Goal: Task Accomplishment & Management: Use online tool/utility

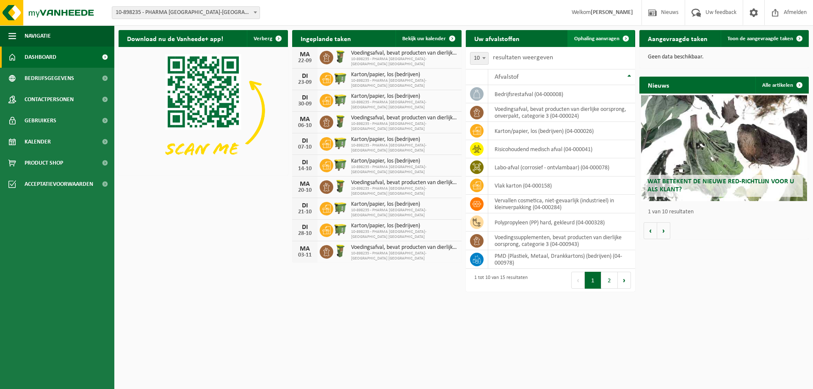
click at [597, 37] on span "Ophaling aanvragen" at bounding box center [596, 39] width 45 height 6
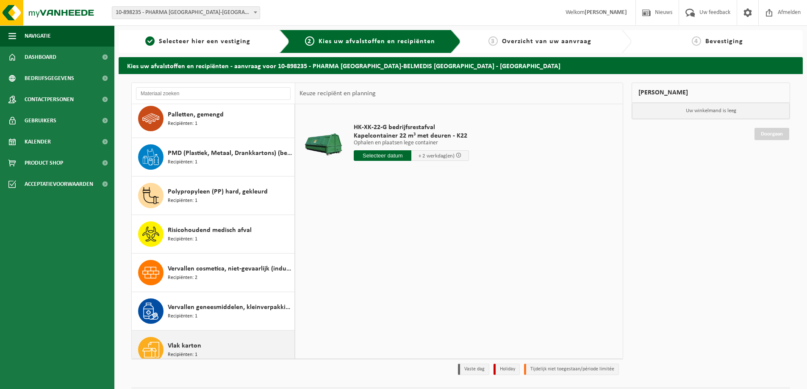
scroll to position [285, 0]
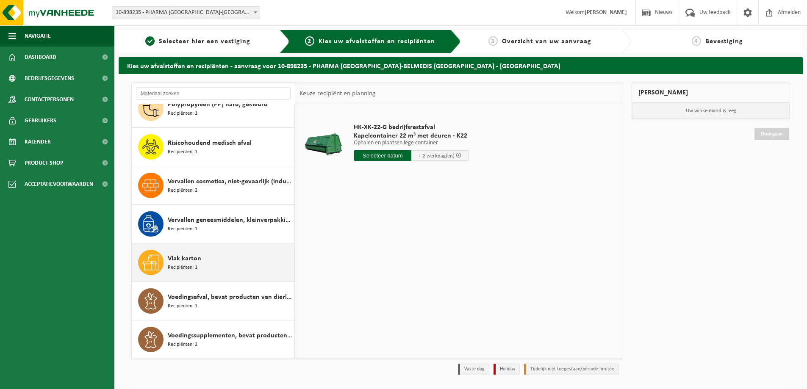
click at [175, 257] on span "Vlak karton" at bounding box center [184, 259] width 33 height 10
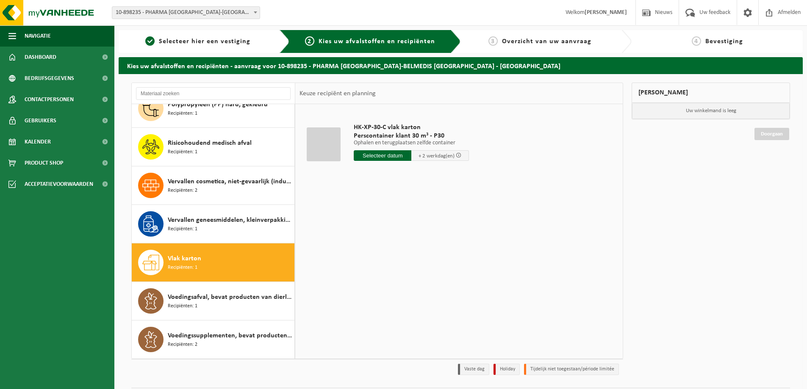
click at [377, 158] on input "text" at bounding box center [383, 155] width 58 height 11
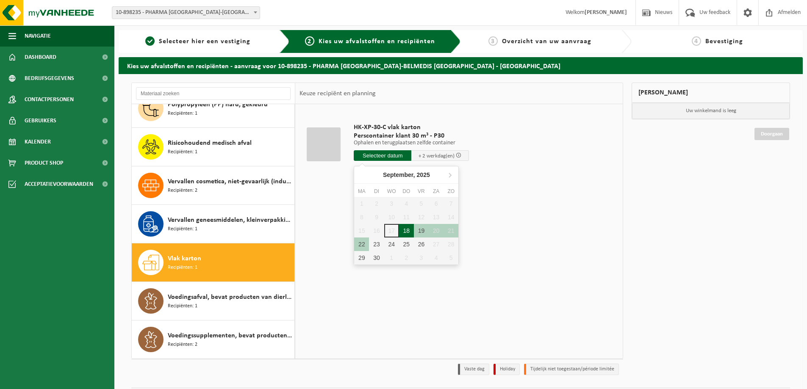
click at [404, 232] on div "18" at bounding box center [406, 231] width 15 height 14
type input "Van 2025-09-18"
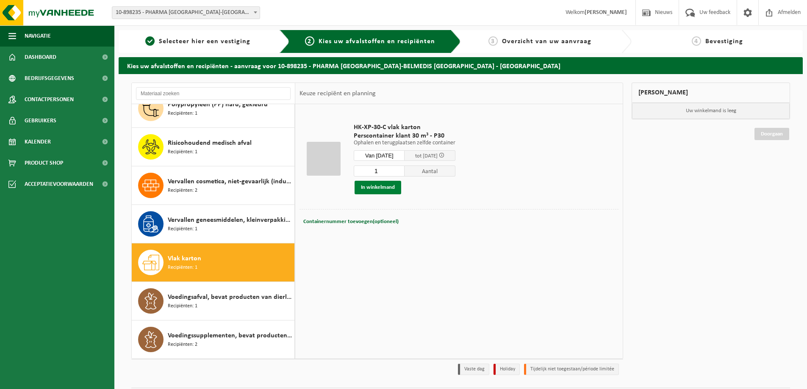
click at [382, 189] on button "In winkelmand" at bounding box center [377, 188] width 47 height 14
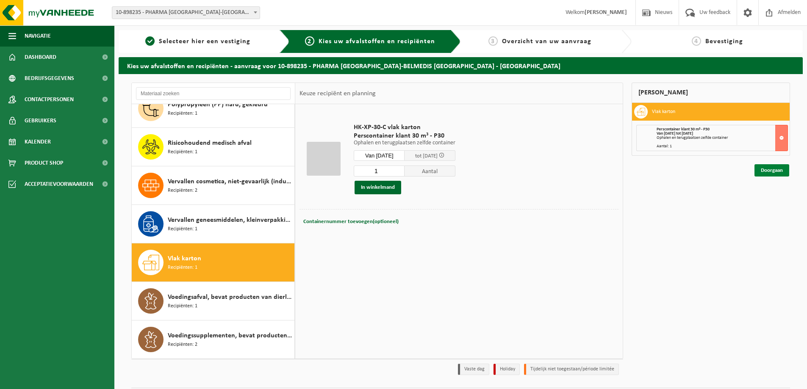
click at [773, 172] on link "Doorgaan" at bounding box center [771, 170] width 35 height 12
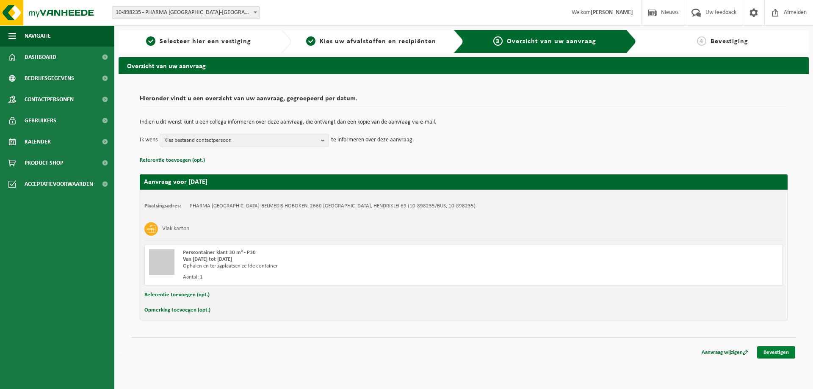
click at [788, 353] on link "Bevestigen" at bounding box center [776, 352] width 38 height 12
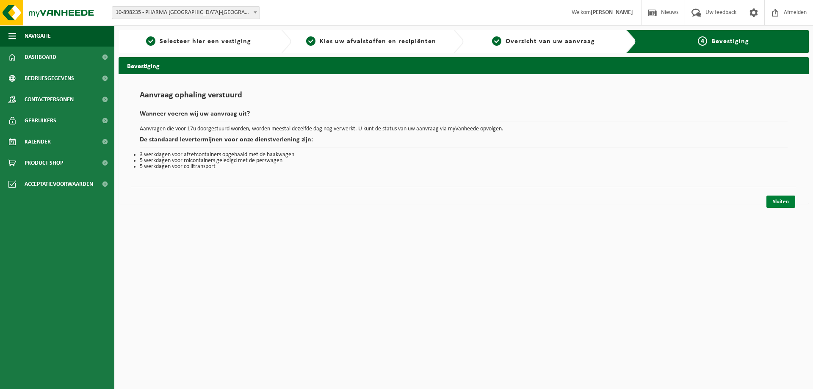
click at [779, 204] on link "Sluiten" at bounding box center [781, 202] width 29 height 12
